Goal: Task Accomplishment & Management: Complete application form

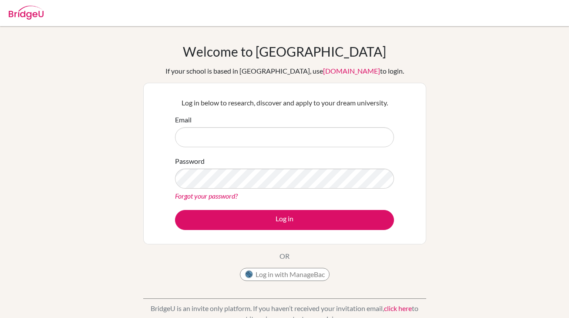
scroll to position [33, 0]
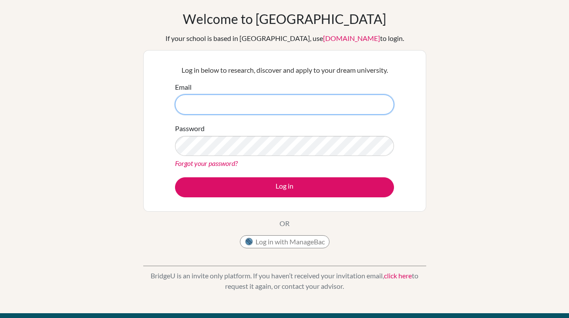
click at [288, 108] on input "Email" at bounding box center [284, 104] width 219 height 20
type input "[EMAIL_ADDRESS][DOMAIN_NAME]"
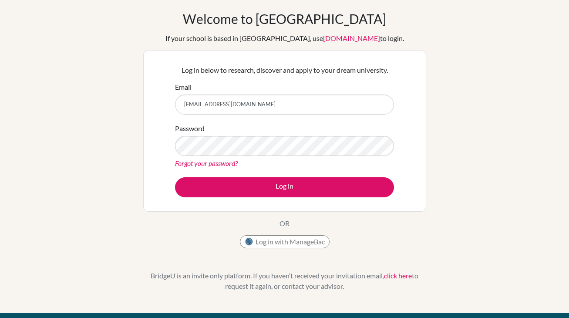
click at [392, 278] on link "click here" at bounding box center [398, 275] width 28 height 8
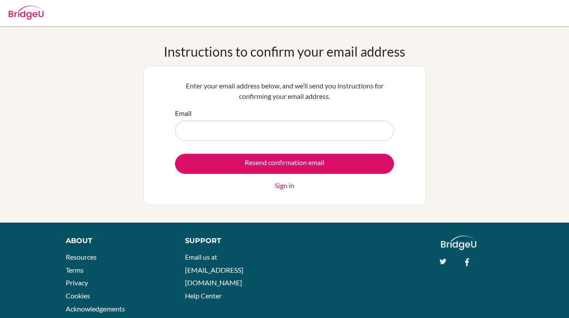
click at [291, 128] on input "Email" at bounding box center [284, 131] width 219 height 20
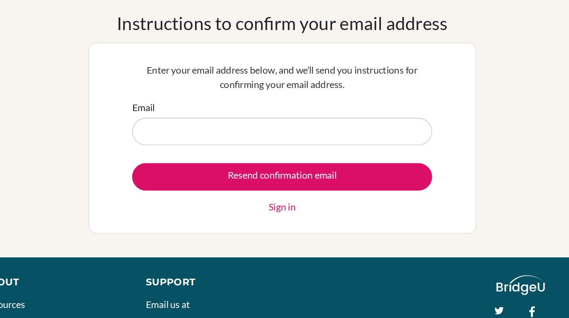
click at [291, 128] on input "Email" at bounding box center [284, 131] width 219 height 20
type input "[EMAIL_ADDRESS][DOMAIN_NAME]"
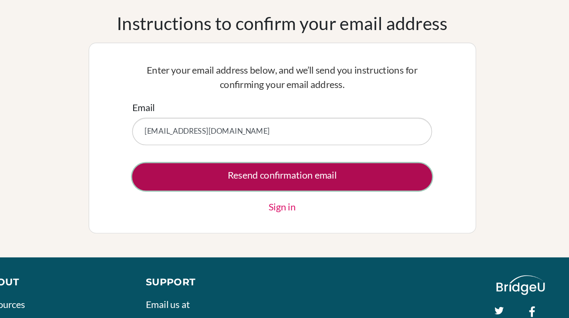
click at [268, 165] on input "Resend confirmation email" at bounding box center [284, 164] width 219 height 20
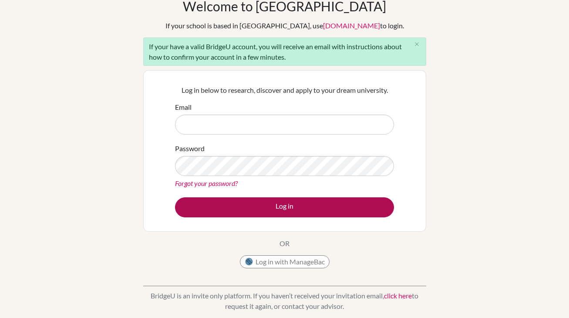
scroll to position [44, 0]
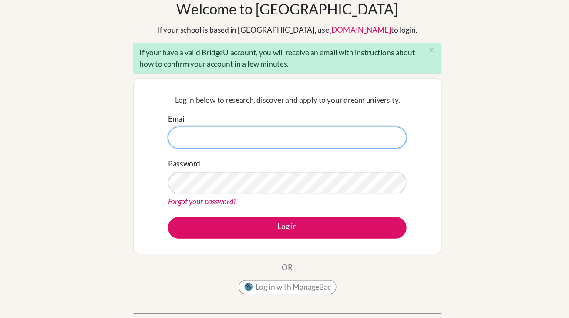
click at [308, 135] on input "Email" at bounding box center [284, 126] width 219 height 20
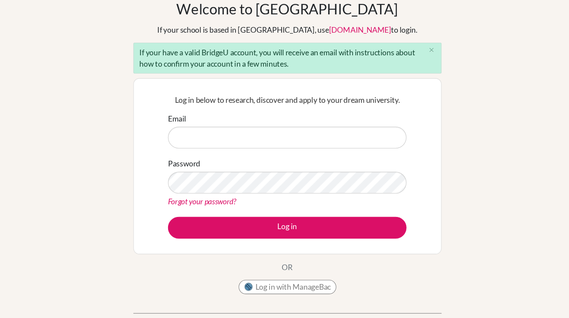
click at [380, 100] on div "Log in below to research, discover and apply to your dream university. Email Pa…" at bounding box center [285, 152] width 230 height 143
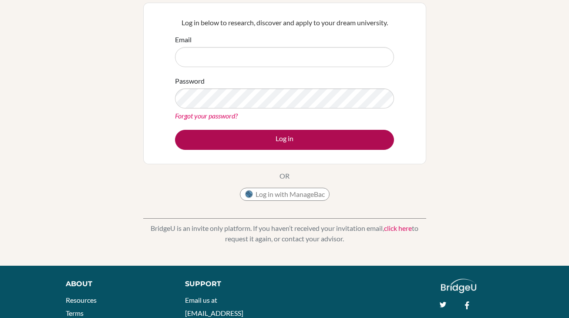
scroll to position [0, 0]
